Goal: Transaction & Acquisition: Purchase product/service

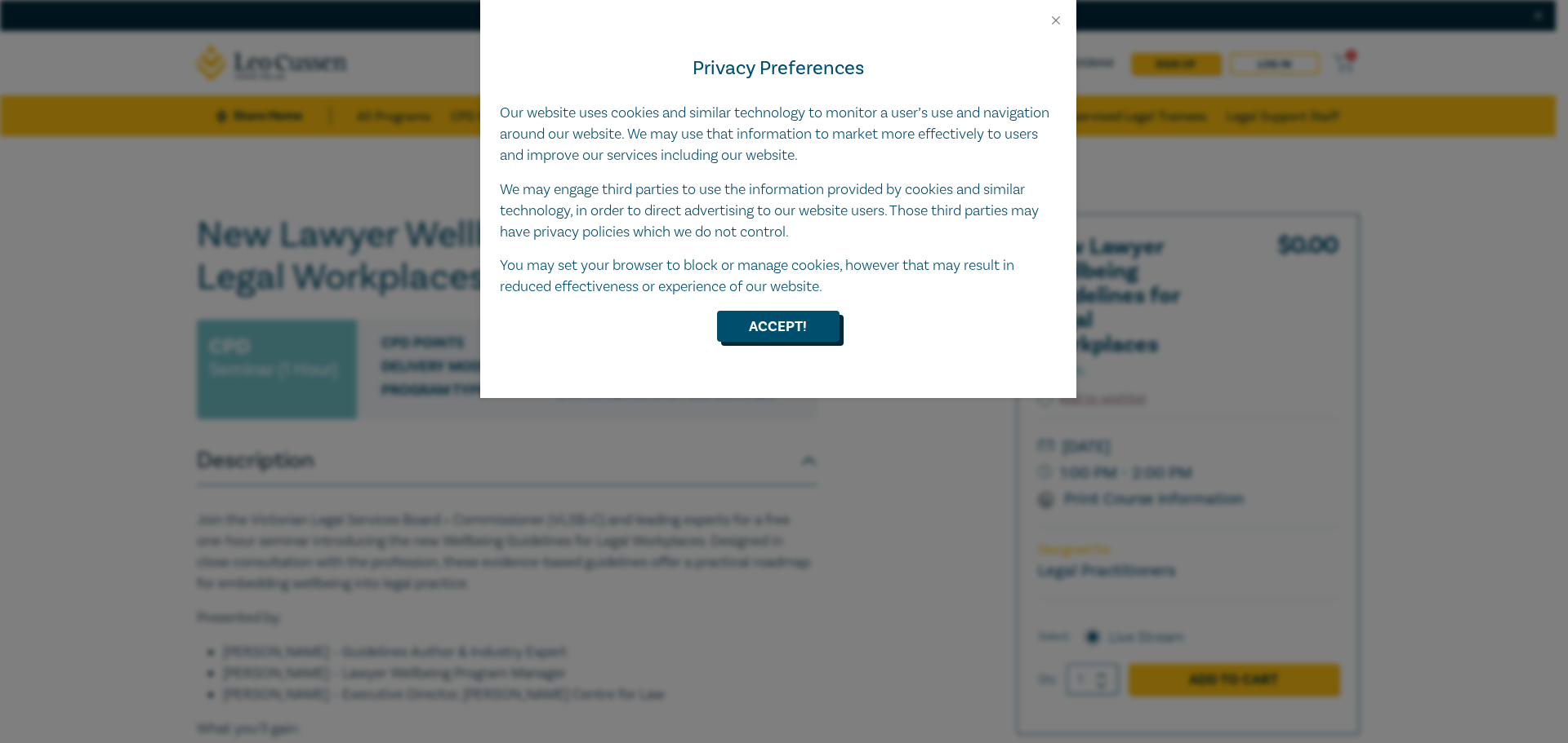
click at [770, 335] on button "Accept!" at bounding box center [779, 326] width 123 height 31
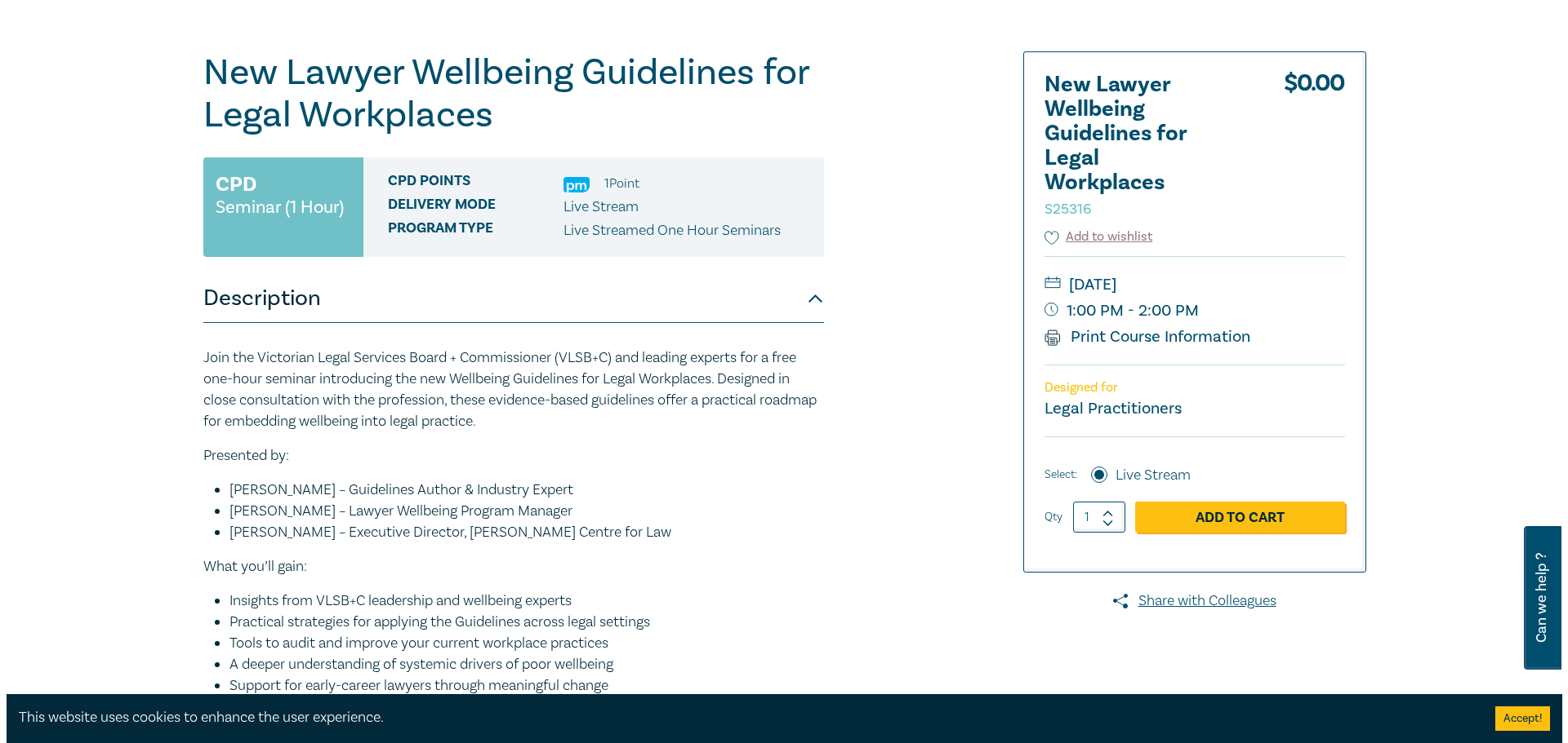
scroll to position [163, 0]
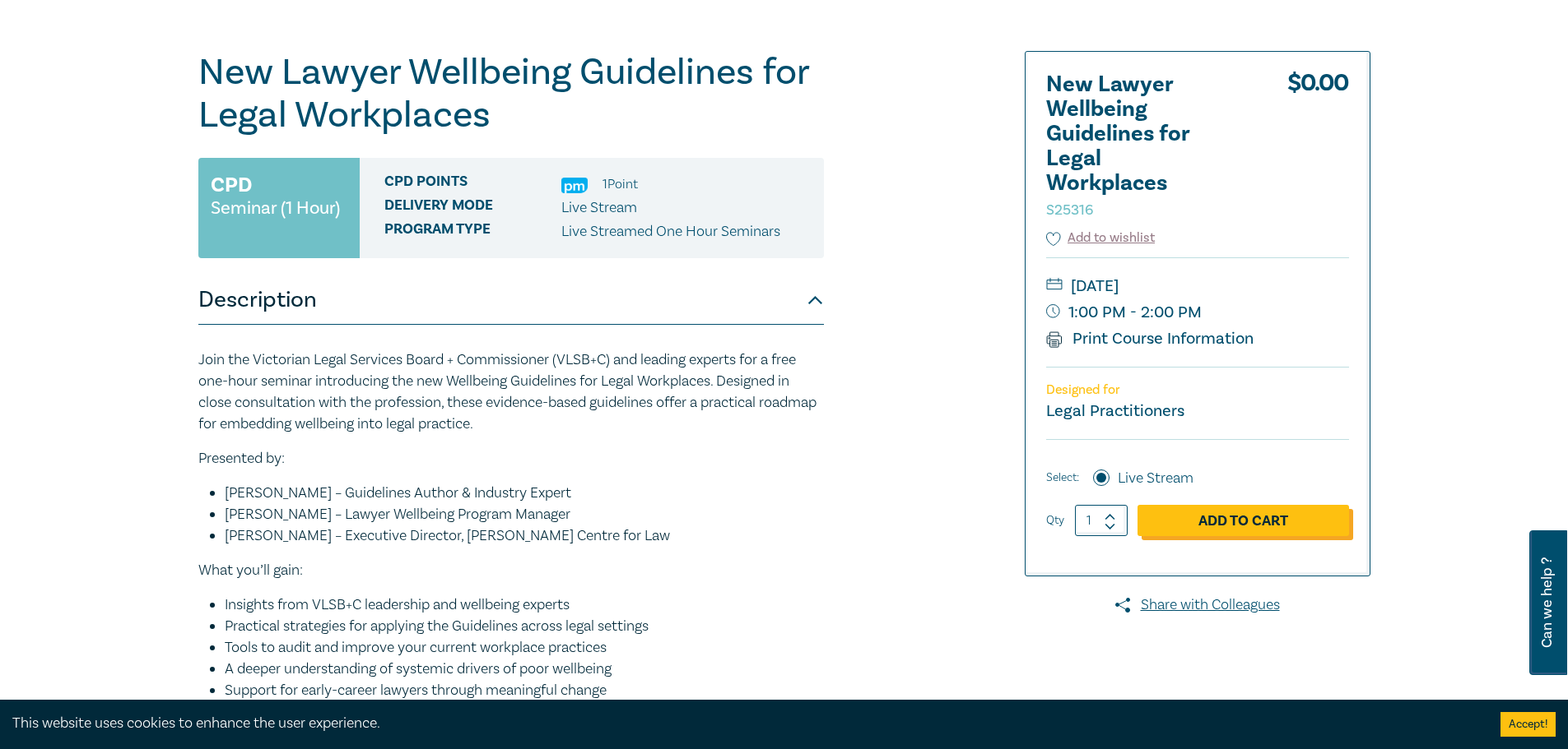
click at [1225, 524] on link "Add to Cart" at bounding box center [1243, 521] width 211 height 31
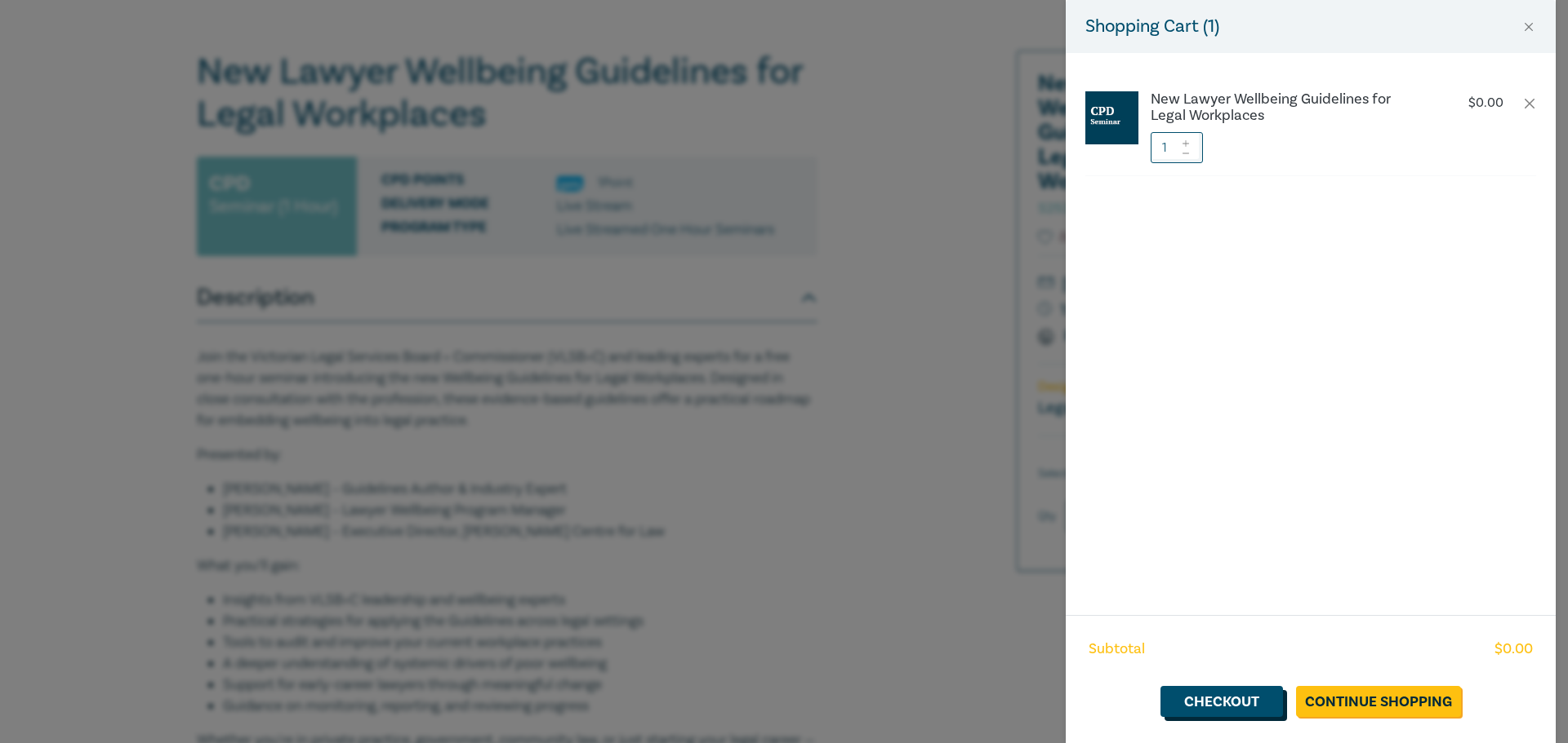
click at [1268, 703] on link "Checkout" at bounding box center [1222, 702] width 123 height 31
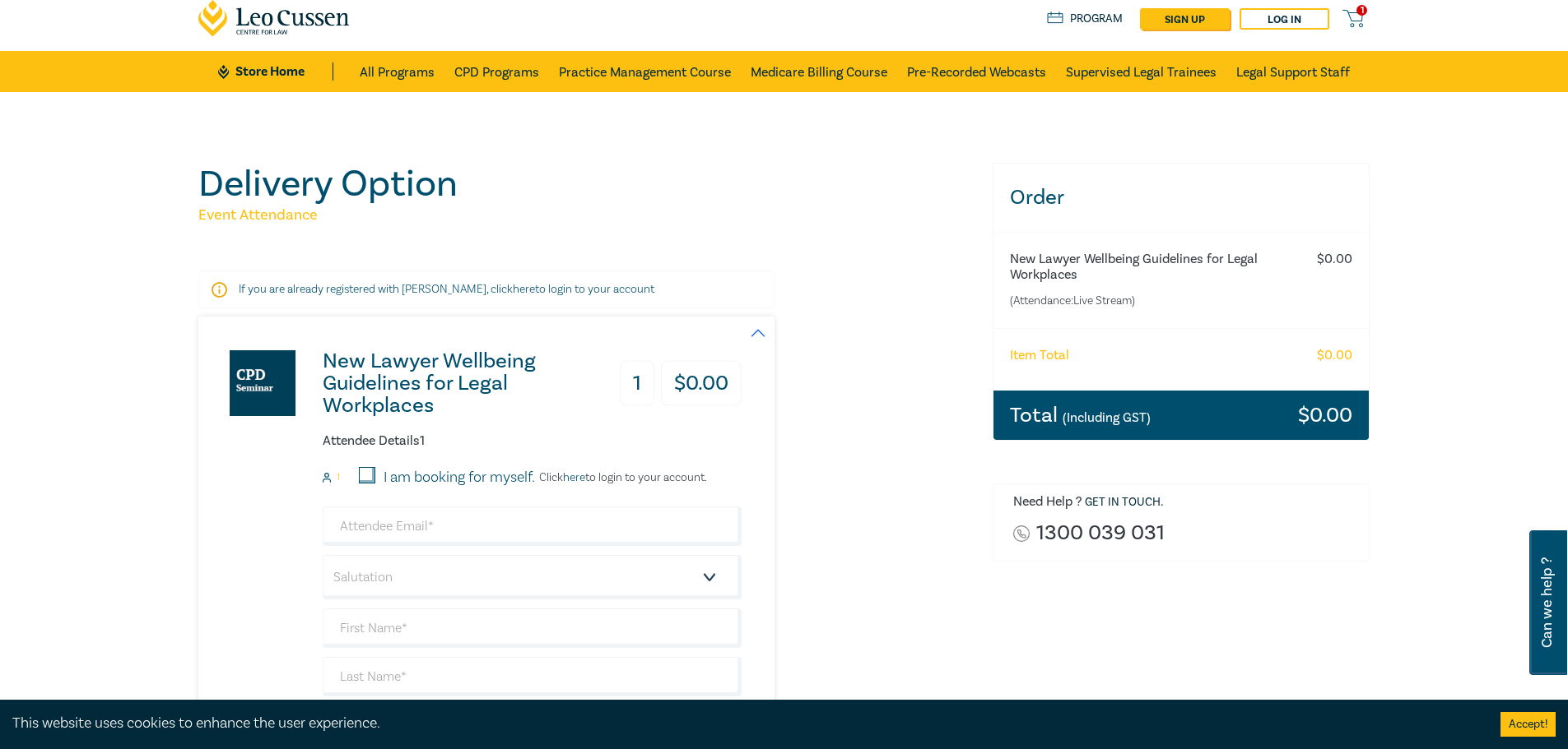
scroll to position [82, 0]
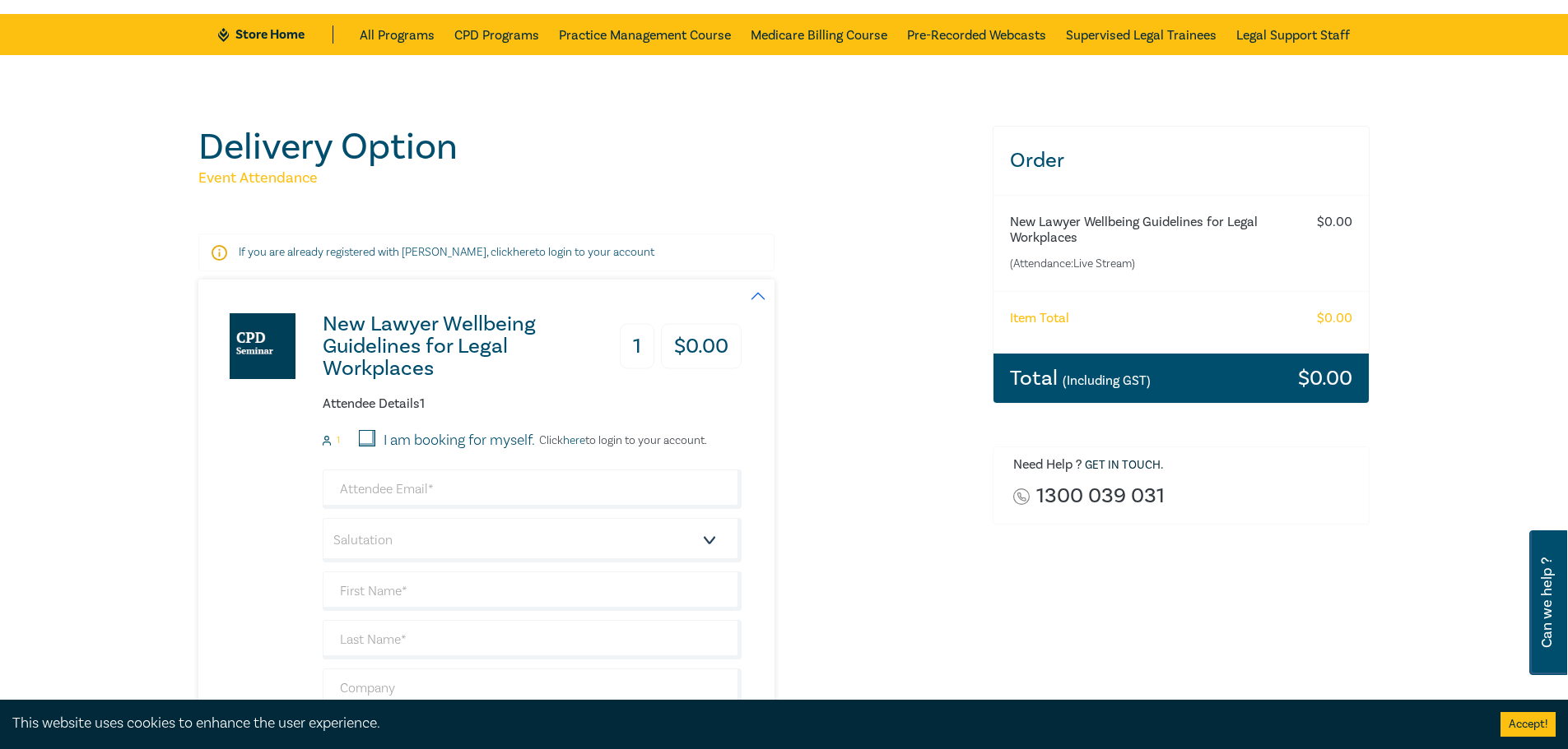
click at [374, 439] on input "I am booking for myself." at bounding box center [367, 439] width 17 height 16
checkbox input "true"
click at [415, 500] on input "email" at bounding box center [532, 489] width 419 height 40
type input "[EMAIL_ADDRESS][DOMAIN_NAME]"
click at [410, 544] on select "Salutation Mr. Mrs. Ms. Miss Dr. Prof. Other" at bounding box center [532, 540] width 419 height 45
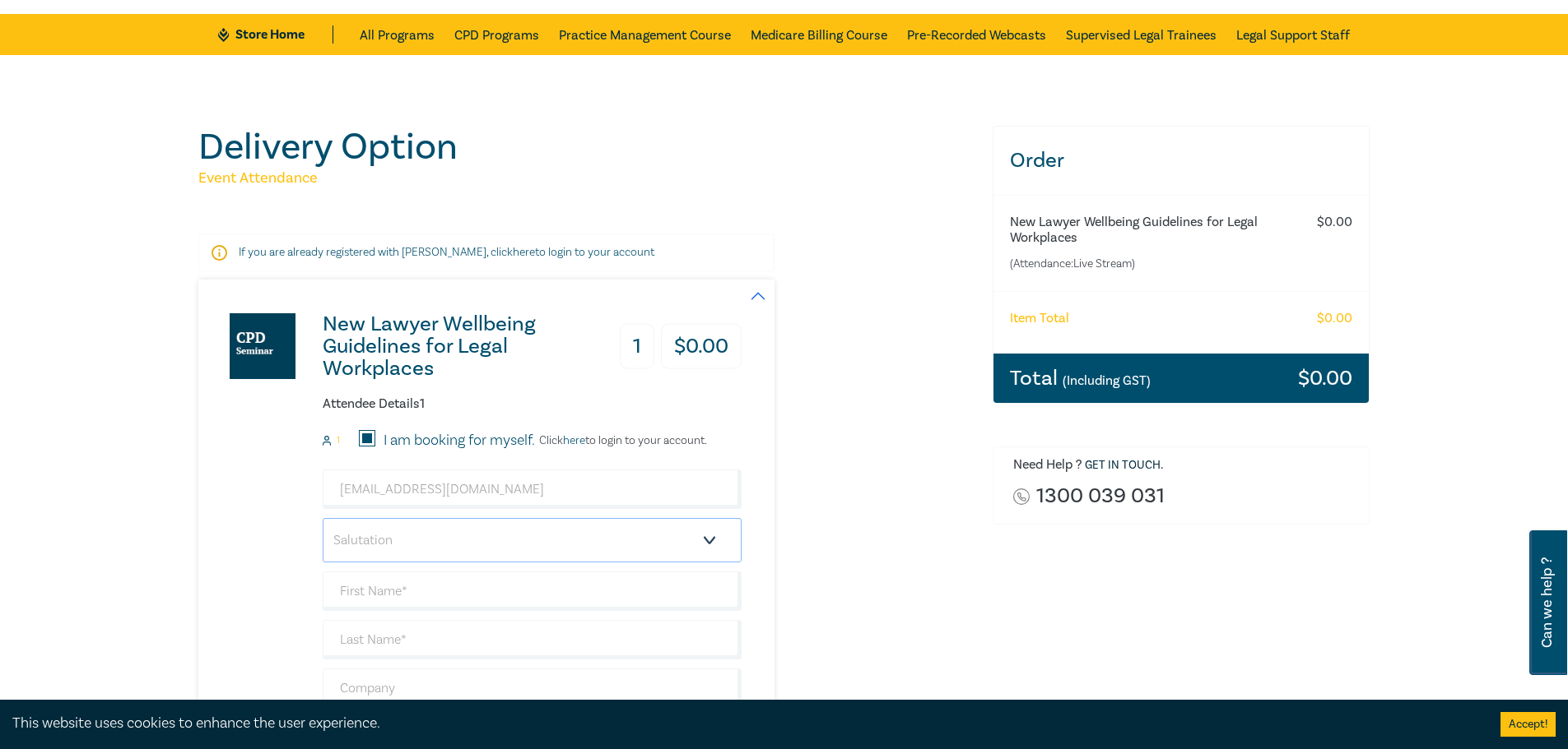
select select "Mr."
click at [323, 518] on select "Salutation Mr. Mrs. Ms. Miss Dr. Prof. Other" at bounding box center [532, 540] width 419 height 45
click at [366, 595] on input "text" at bounding box center [532, 591] width 419 height 40
type input "Norm"
type input "Afif"
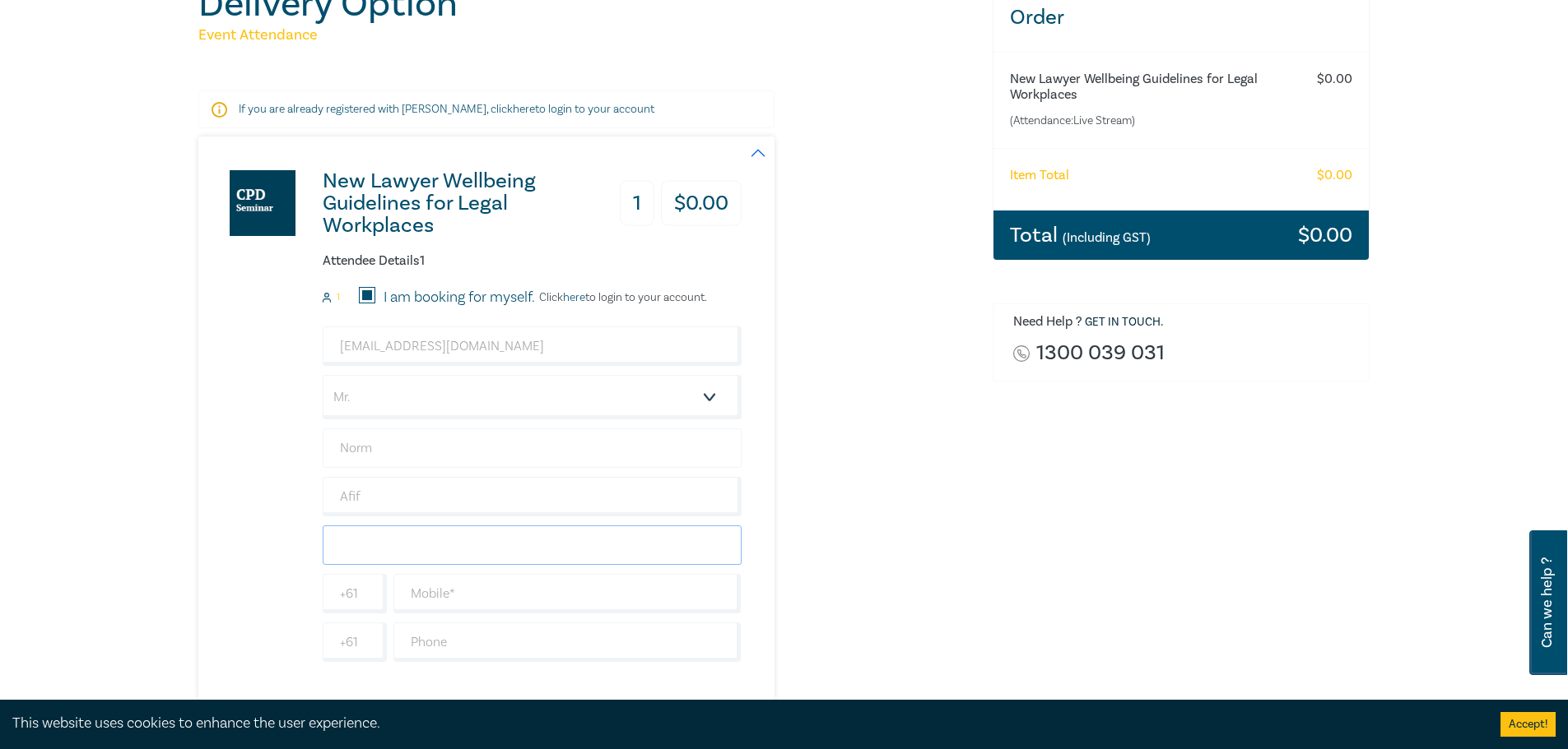
scroll to position [226, 0]
type input "Law Squared"
type input "0402666564"
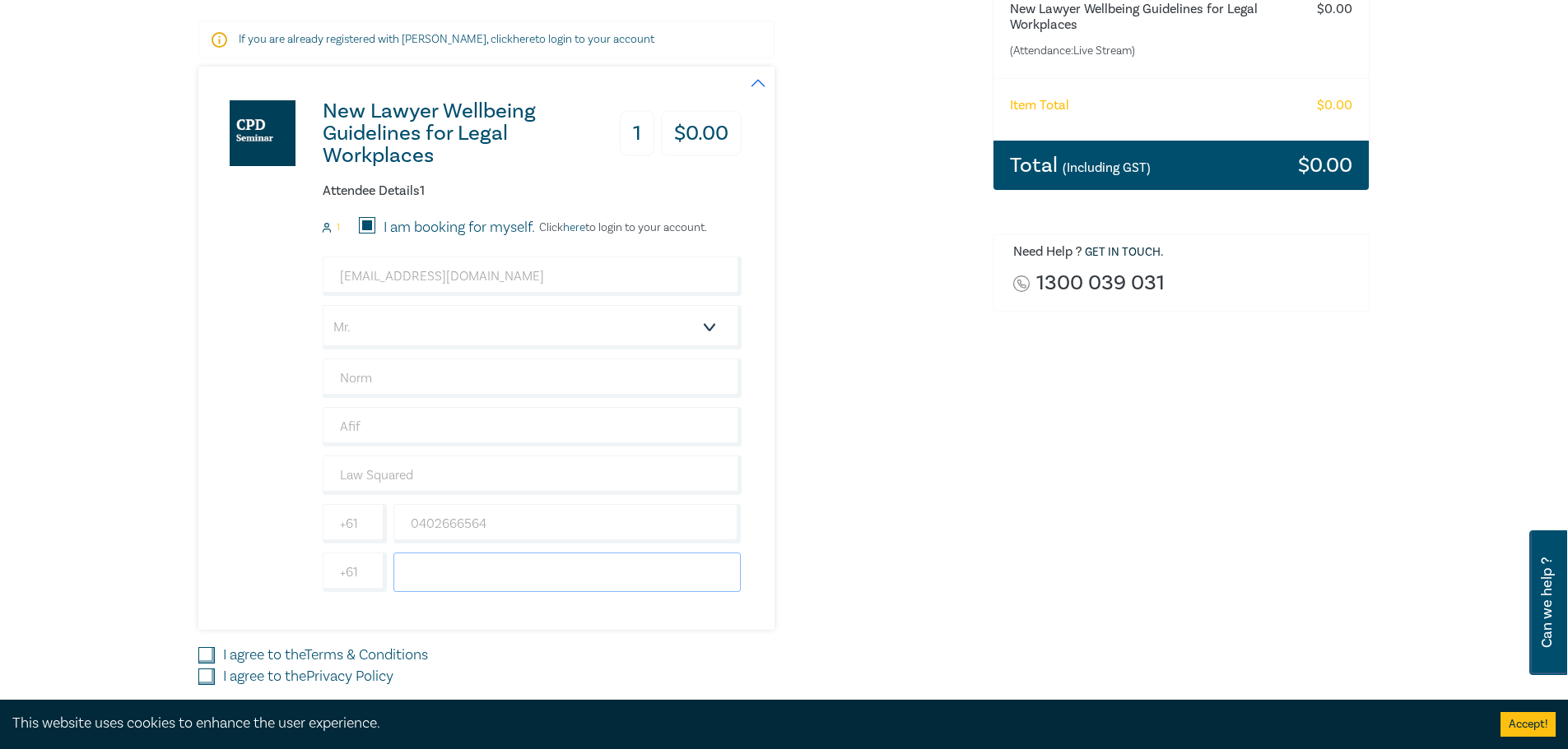
scroll to position [391, 0]
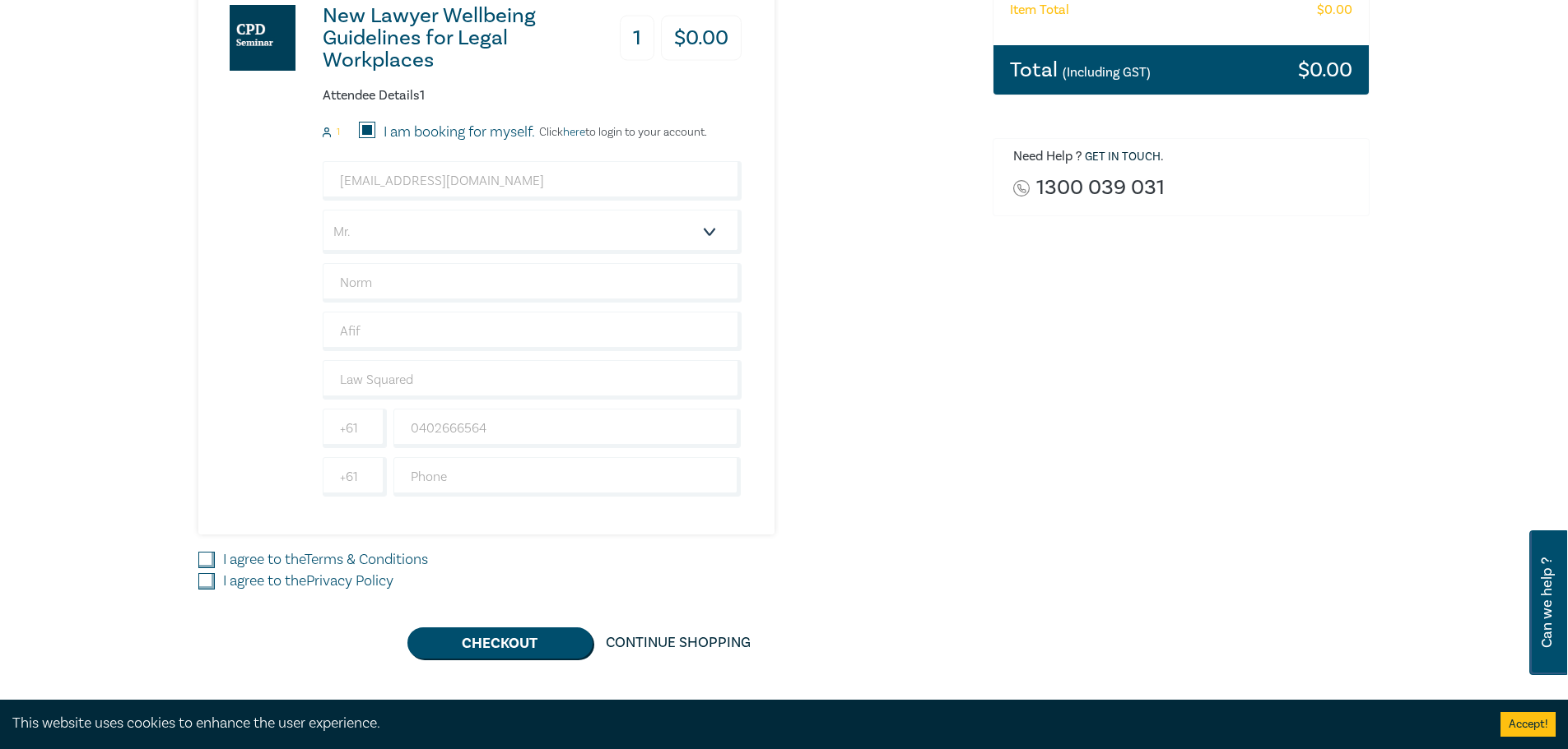
click at [210, 561] on input "I agree to the Terms & Conditions" at bounding box center [206, 560] width 17 height 16
checkbox input "true"
click at [200, 581] on input "I agree to the Privacy Policy" at bounding box center [206, 582] width 17 height 16
checkbox input "true"
click at [507, 651] on button "Checkout" at bounding box center [500, 643] width 185 height 31
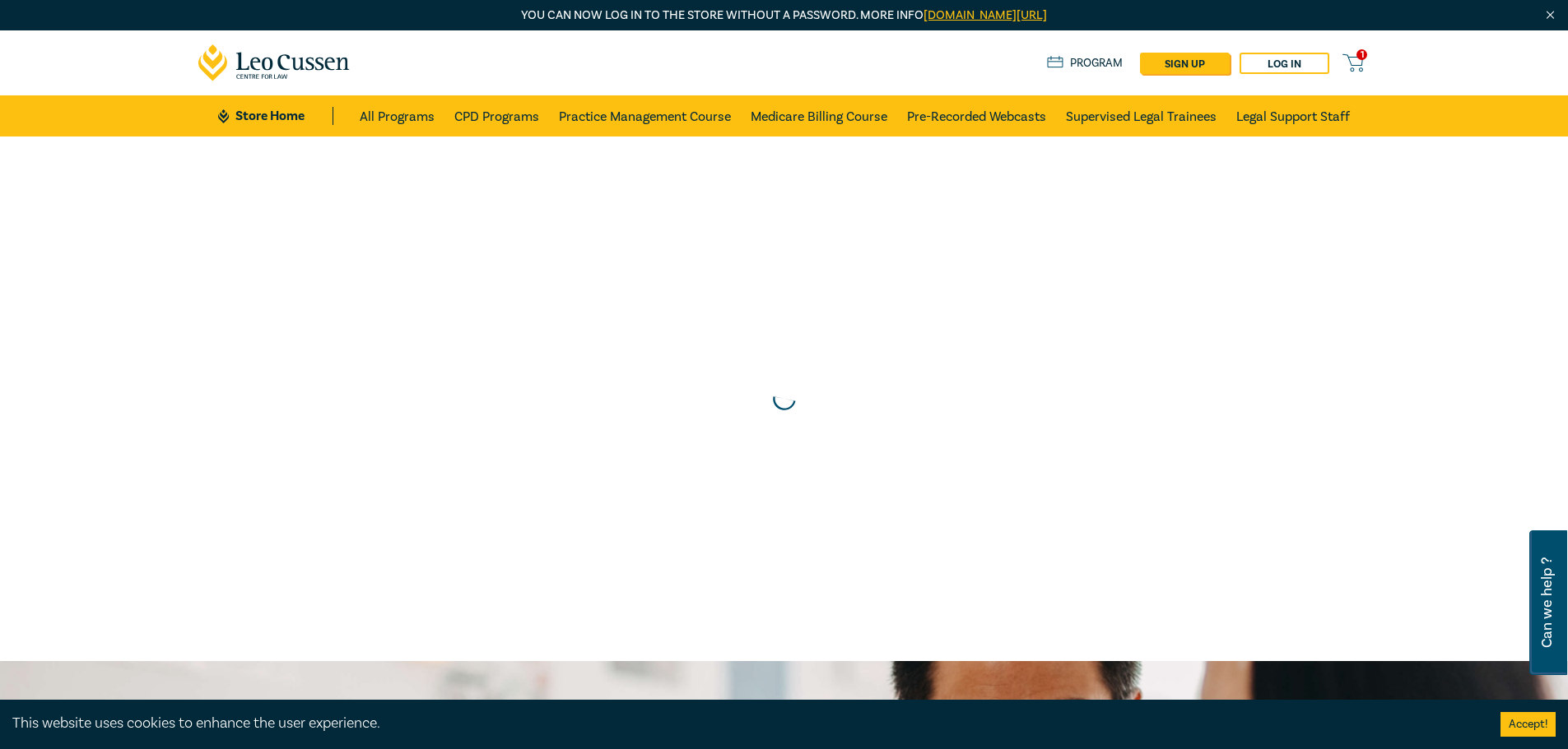
scroll to position [0, 0]
